Goal: Navigation & Orientation: Find specific page/section

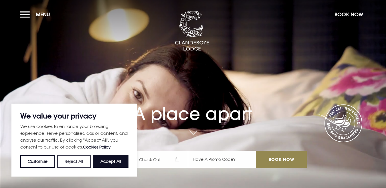
click at [74, 164] on button "Reject All" at bounding box center [73, 161] width 33 height 13
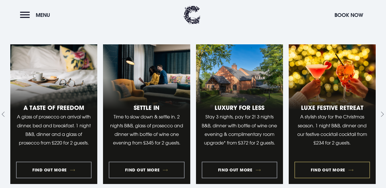
scroll to position [536, 0]
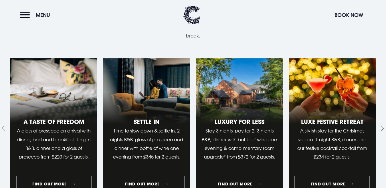
click at [382, 126] on icon "Next slide" at bounding box center [382, 128] width 3 height 5
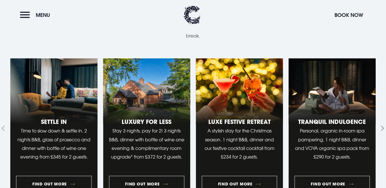
click at [382, 126] on icon "Next slide" at bounding box center [382, 128] width 3 height 5
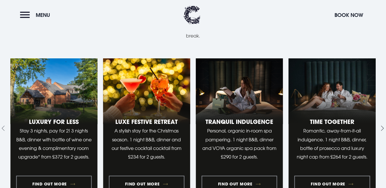
click at [382, 126] on icon "Next slide" at bounding box center [382, 128] width 3 height 5
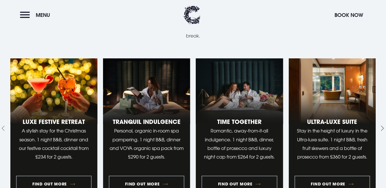
click at [382, 126] on icon "Next slide" at bounding box center [382, 128] width 3 height 5
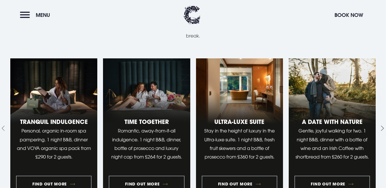
click at [382, 126] on icon "Next slide" at bounding box center [382, 128] width 3 height 5
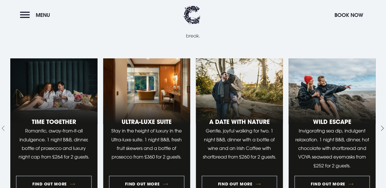
click at [382, 126] on icon "Next slide" at bounding box center [382, 128] width 3 height 5
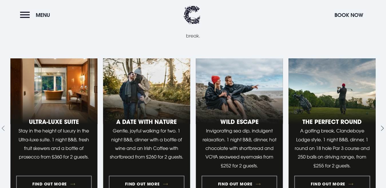
click at [382, 126] on icon "Next slide" at bounding box center [382, 128] width 3 height 5
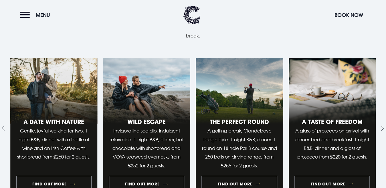
click at [382, 126] on icon "Next slide" at bounding box center [382, 128] width 3 height 5
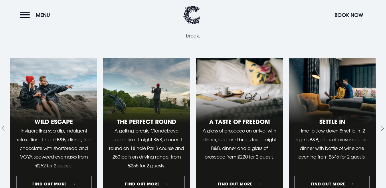
click at [382, 126] on icon "Next slide" at bounding box center [382, 128] width 3 height 5
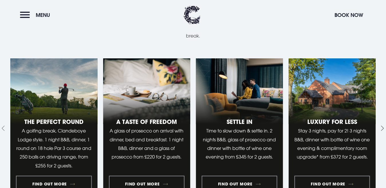
click at [382, 126] on icon "Go to first slide" at bounding box center [382, 128] width 3 height 5
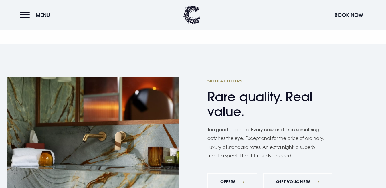
scroll to position [1753, 0]
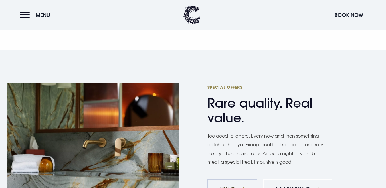
click at [229, 179] on link "Offers" at bounding box center [232, 187] width 50 height 17
